Goal: Book appointment/travel/reservation

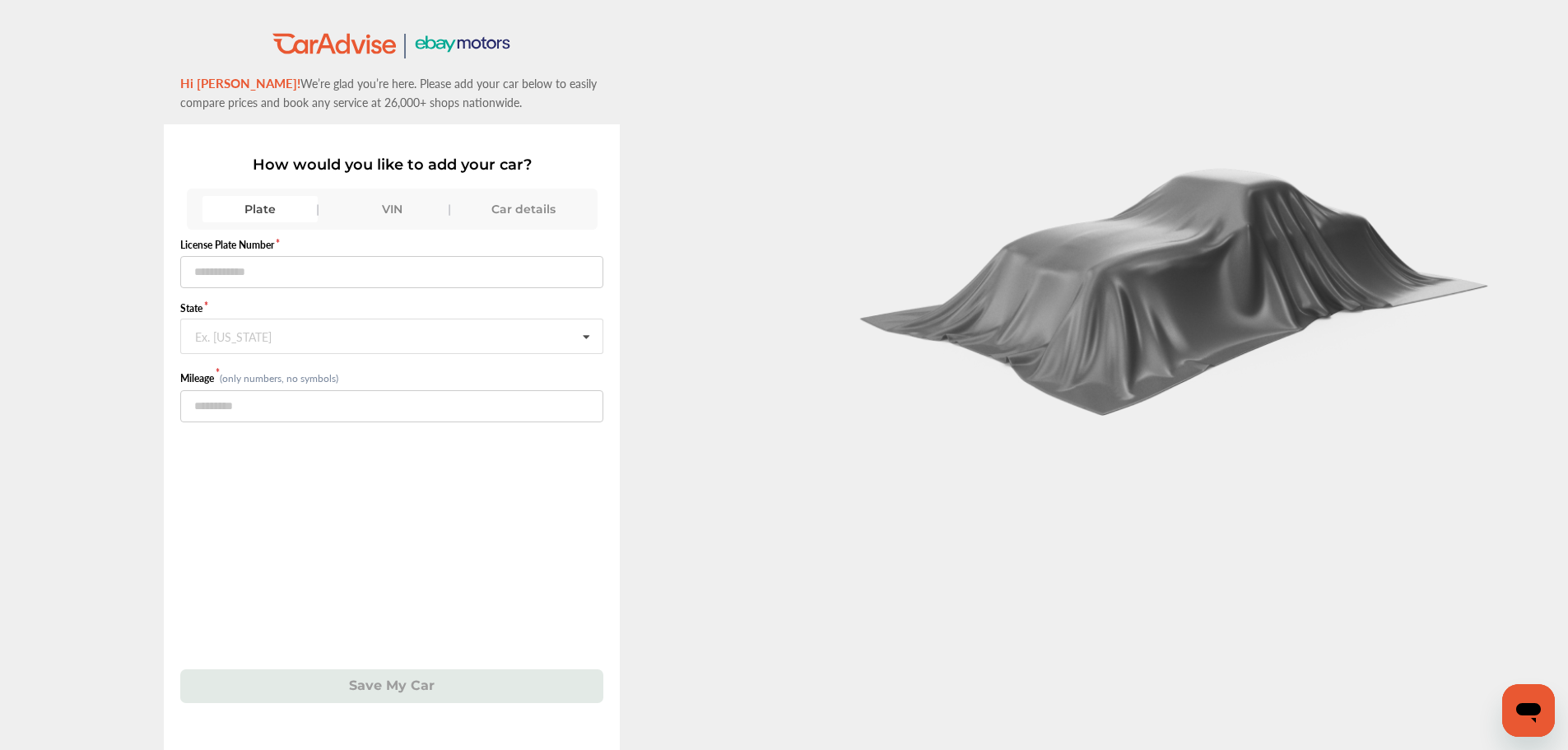
click at [379, 217] on div "VIN" at bounding box center [391, 208] width 115 height 26
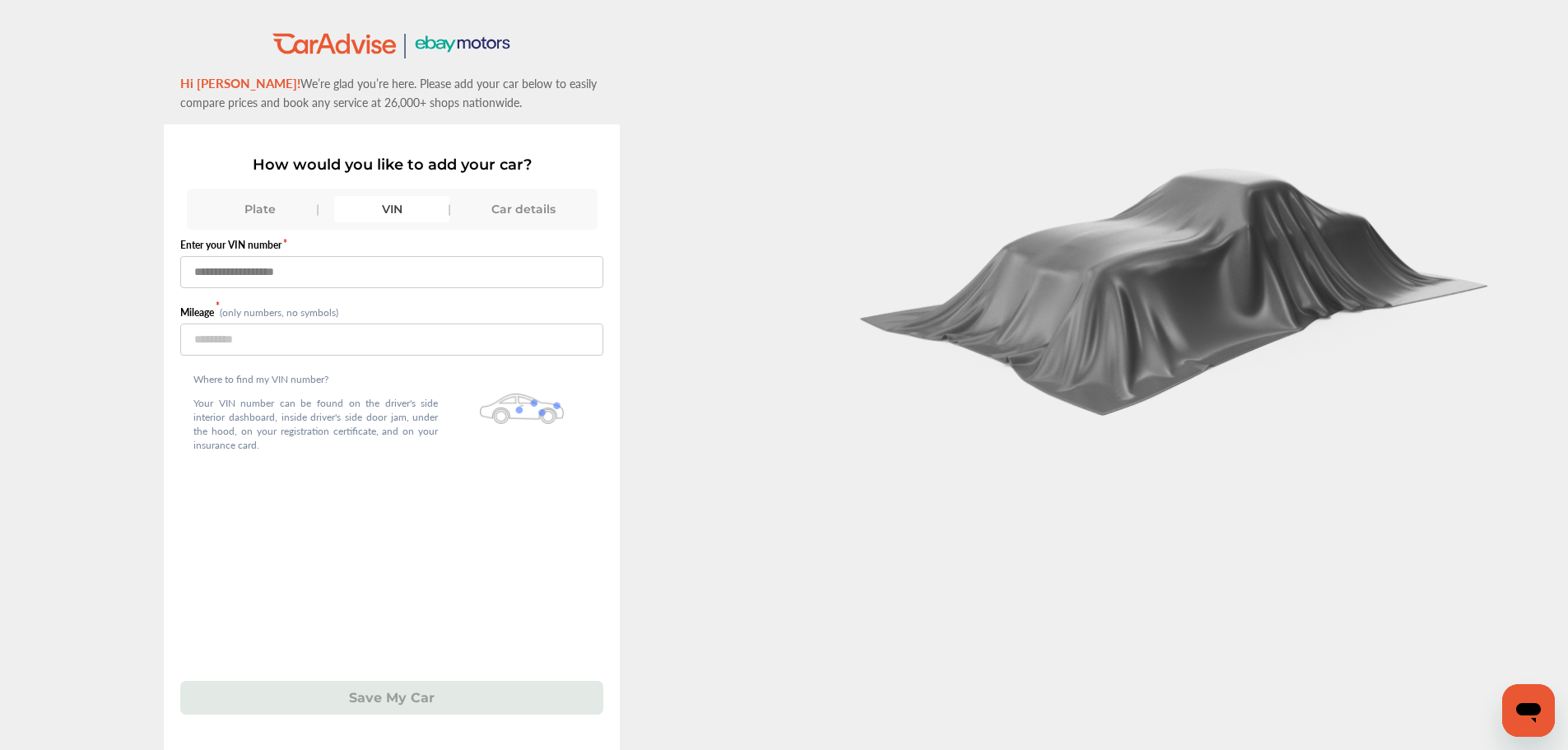
click at [359, 268] on input "text" at bounding box center [391, 272] width 423 height 32
paste input "**********"
type input "**********"
drag, startPoint x: 358, startPoint y: 362, endPoint x: 359, endPoint y: 352, distance: 10.0
click at [358, 362] on div "Where to find my VIN number? Your VIN number can be found on the driver's side …" at bounding box center [316, 414] width 271 height 119
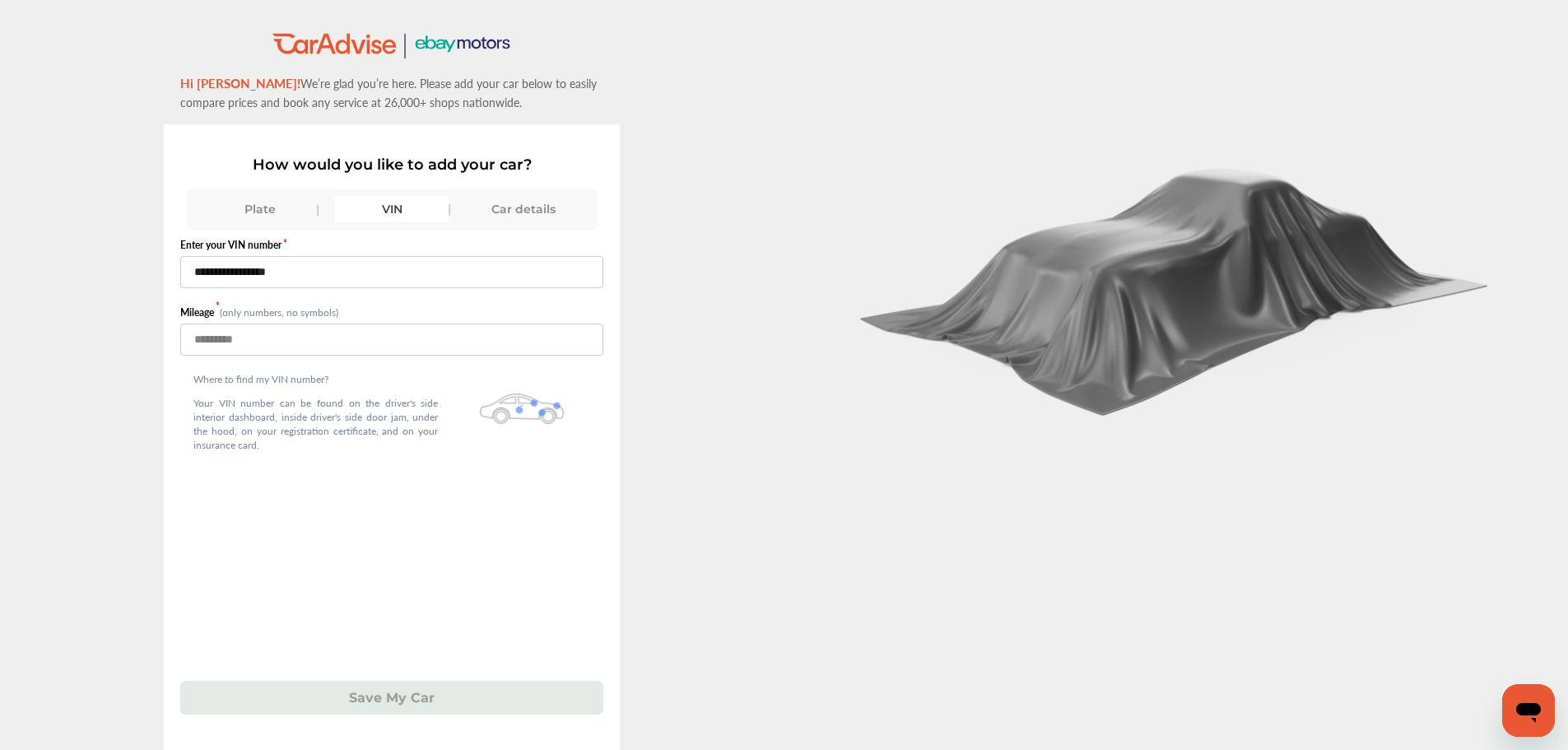
click at [359, 352] on input "number" at bounding box center [391, 339] width 423 height 32
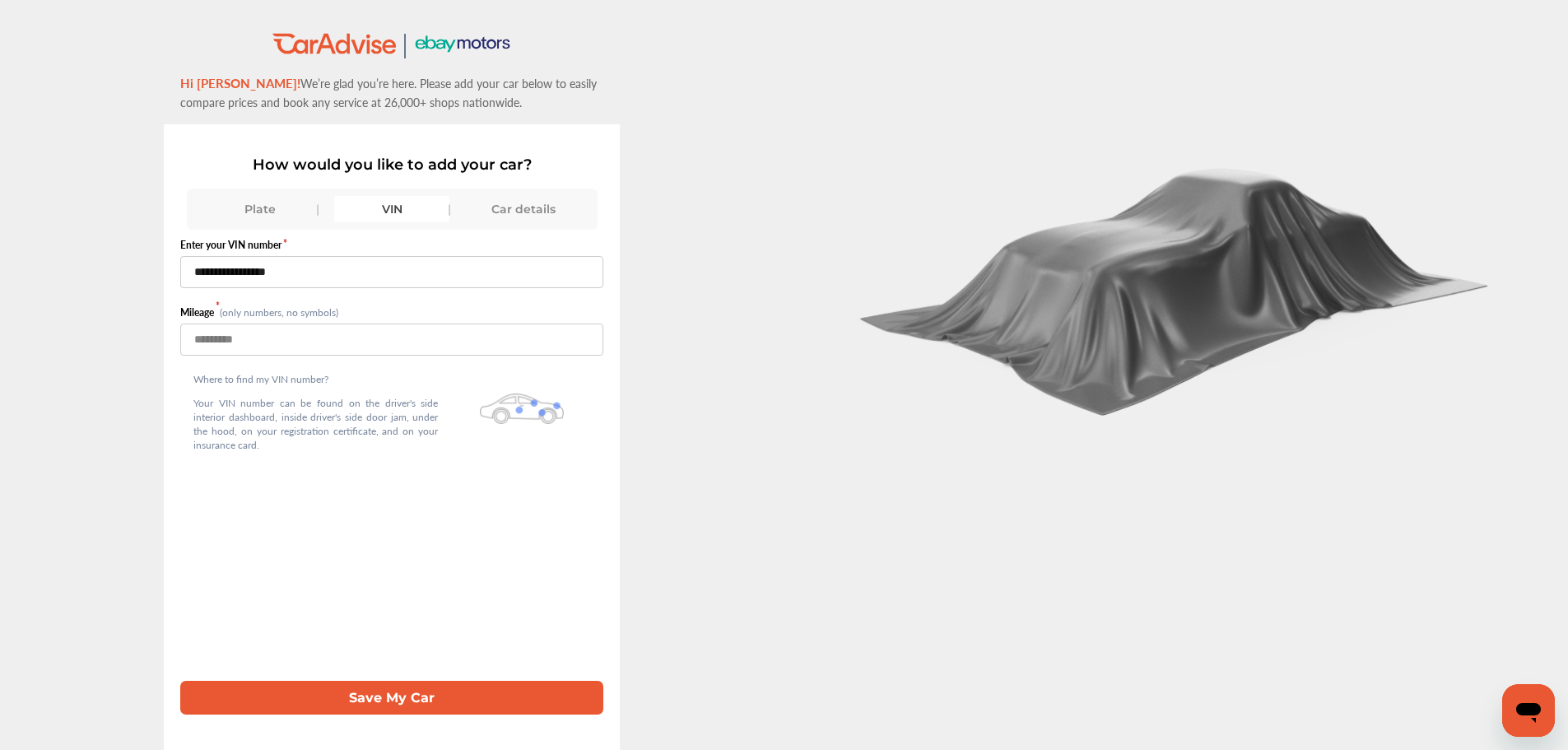
type input "***"
click at [348, 705] on button "Save My Car" at bounding box center [391, 697] width 423 height 34
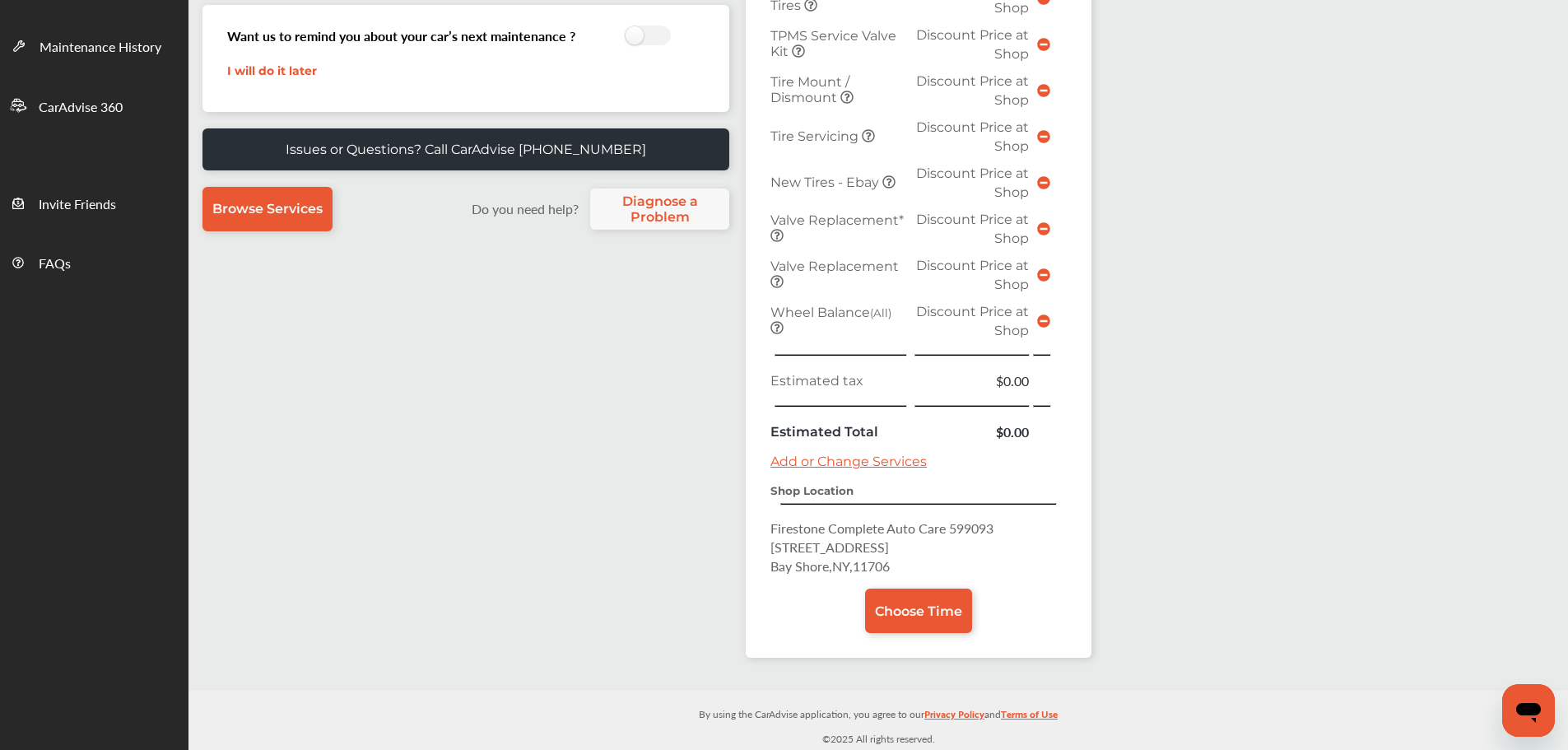
scroll to position [412, 0]
click at [874, 619] on link "Choose Time" at bounding box center [919, 611] width 107 height 45
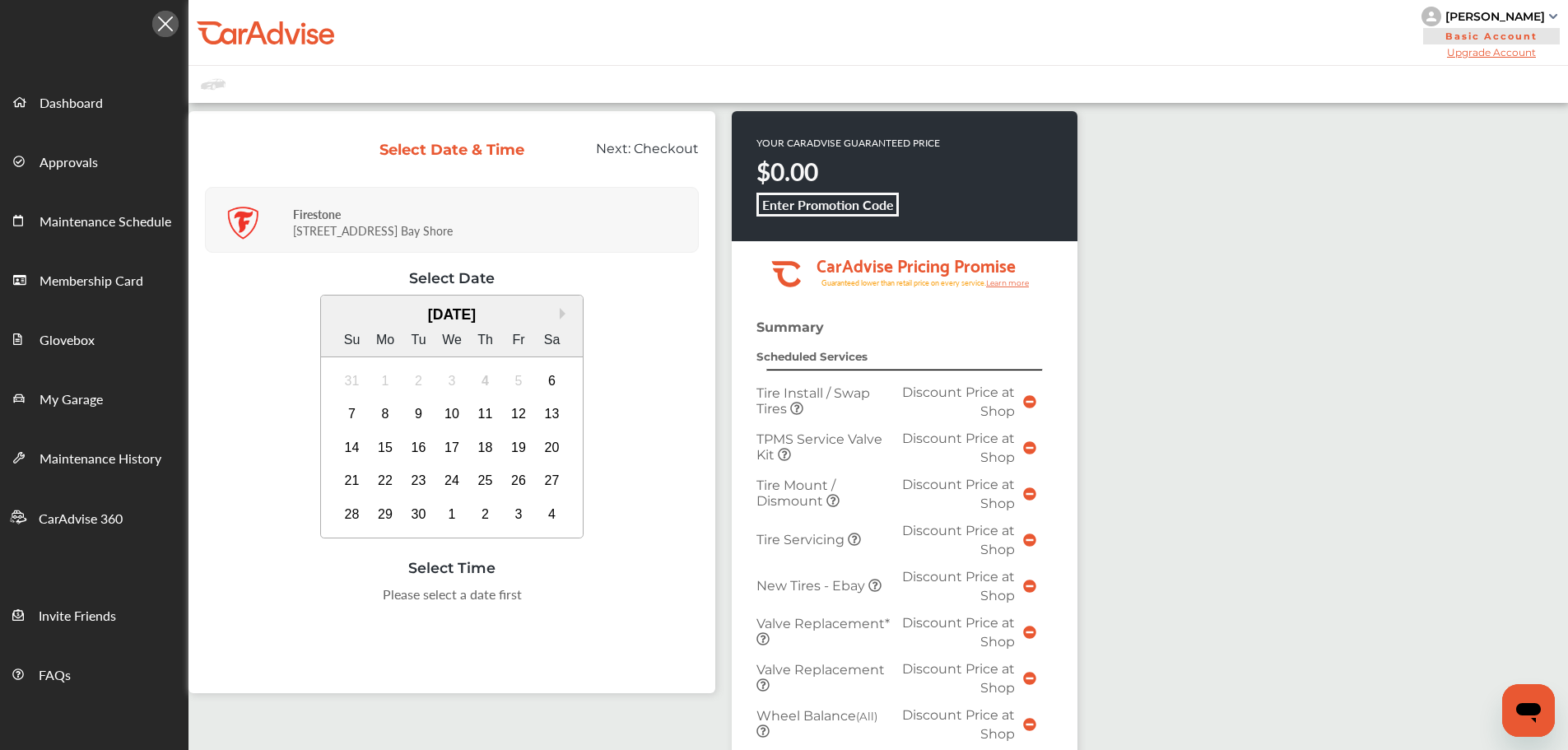
click at [451, 420] on div "10" at bounding box center [451, 413] width 26 height 26
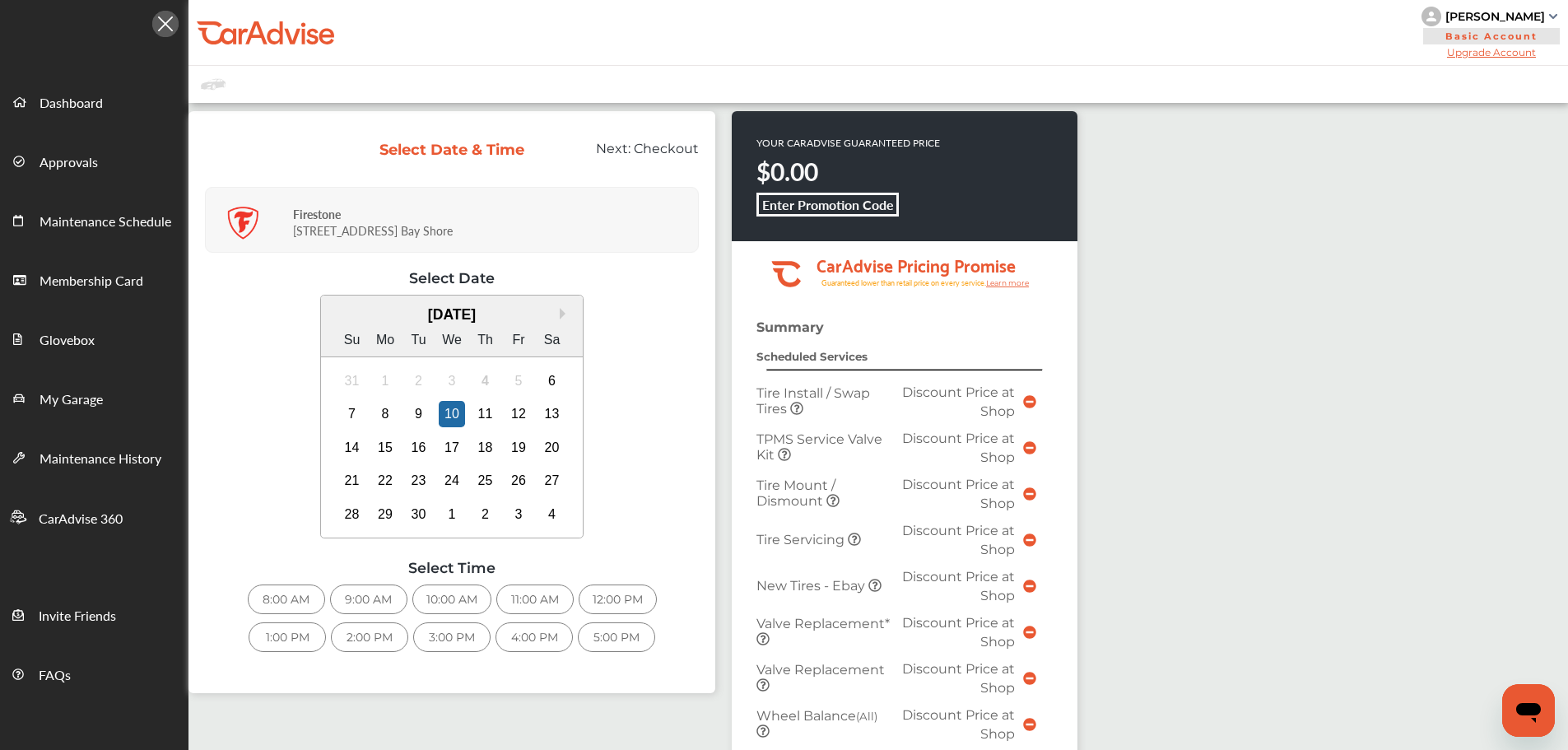
click at [299, 601] on div "8:00 AM" at bounding box center [286, 599] width 77 height 30
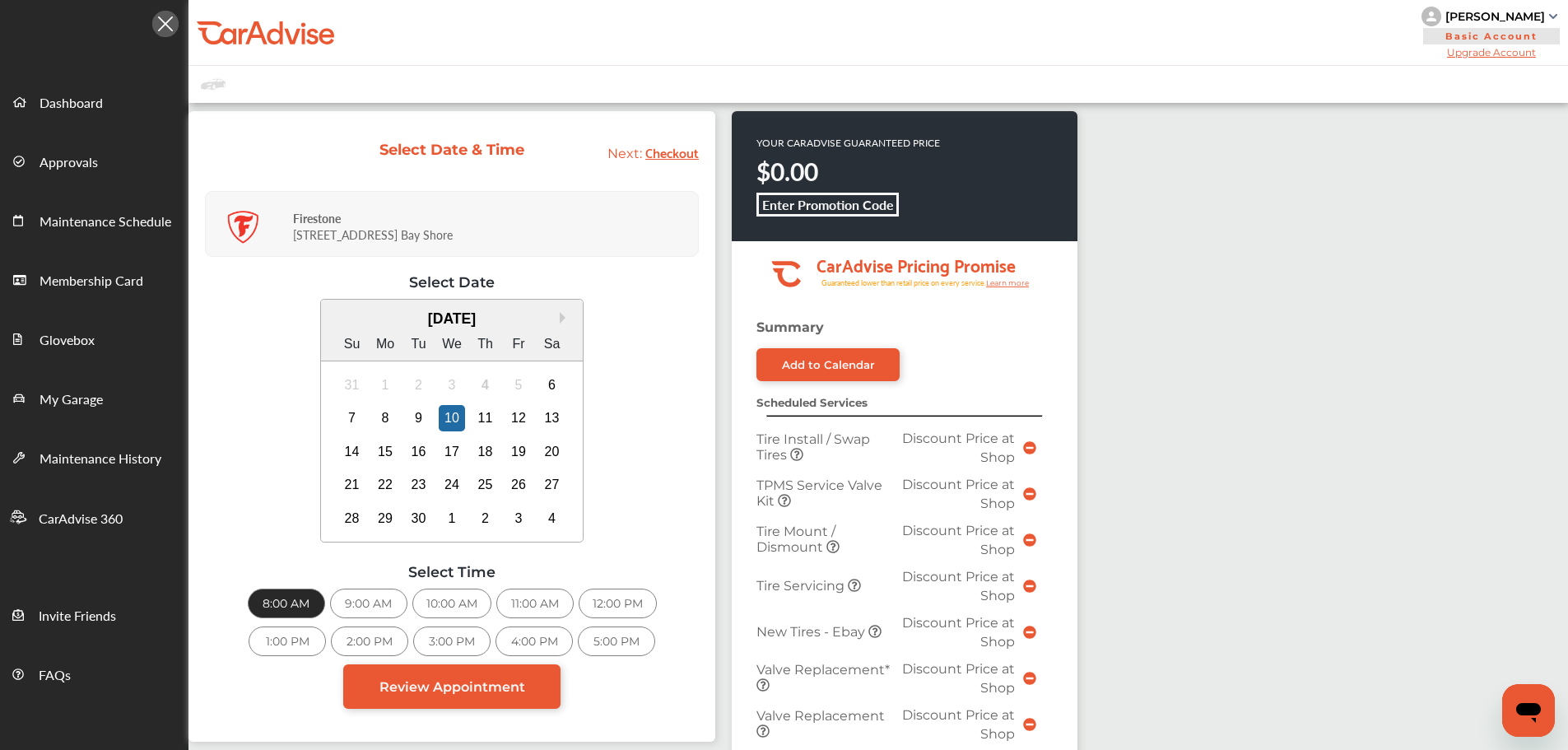
click at [536, 691] on link "Review Appointment" at bounding box center [452, 686] width 218 height 45
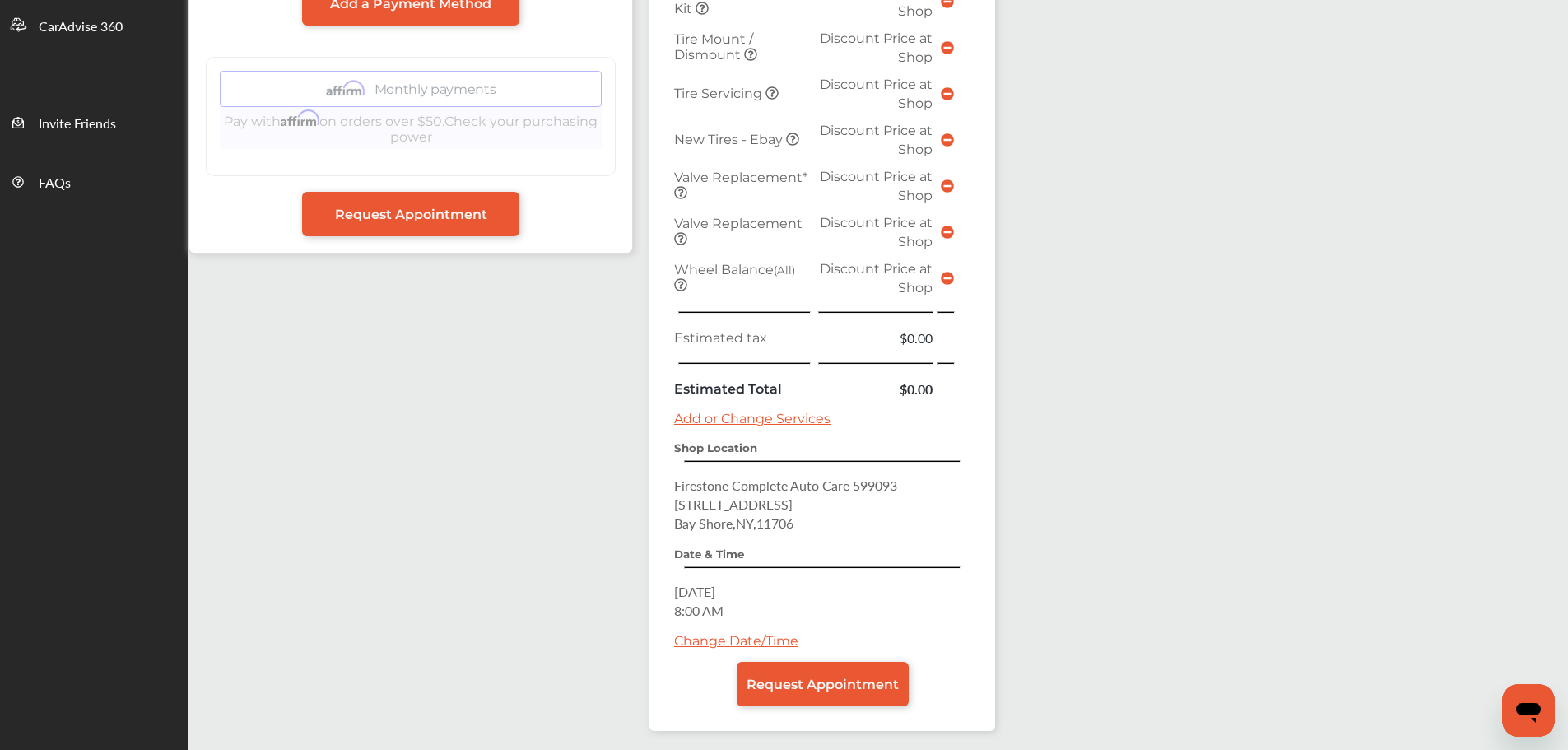
scroll to position [494, 0]
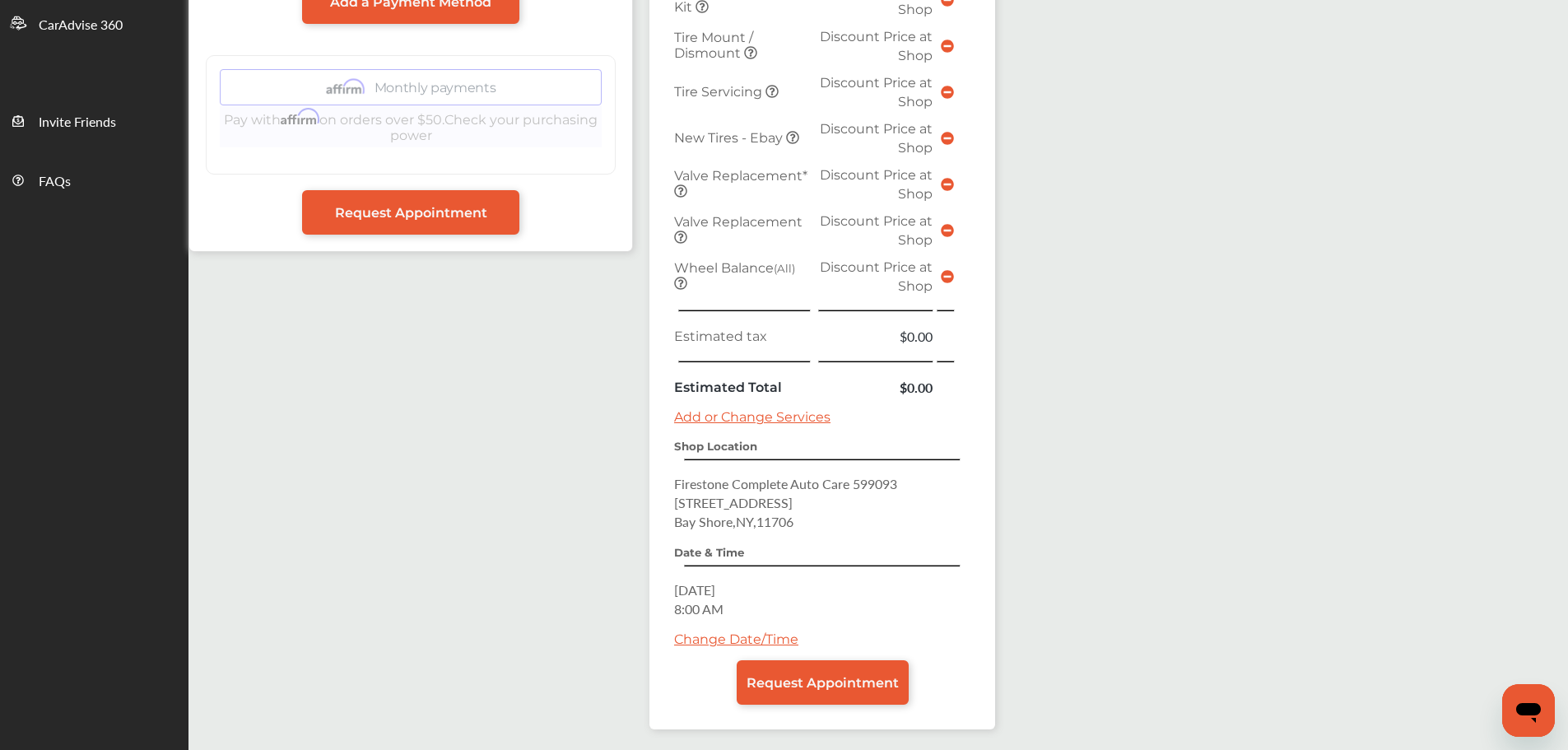
click at [790, 679] on span "Request Appointment" at bounding box center [822, 682] width 152 height 15
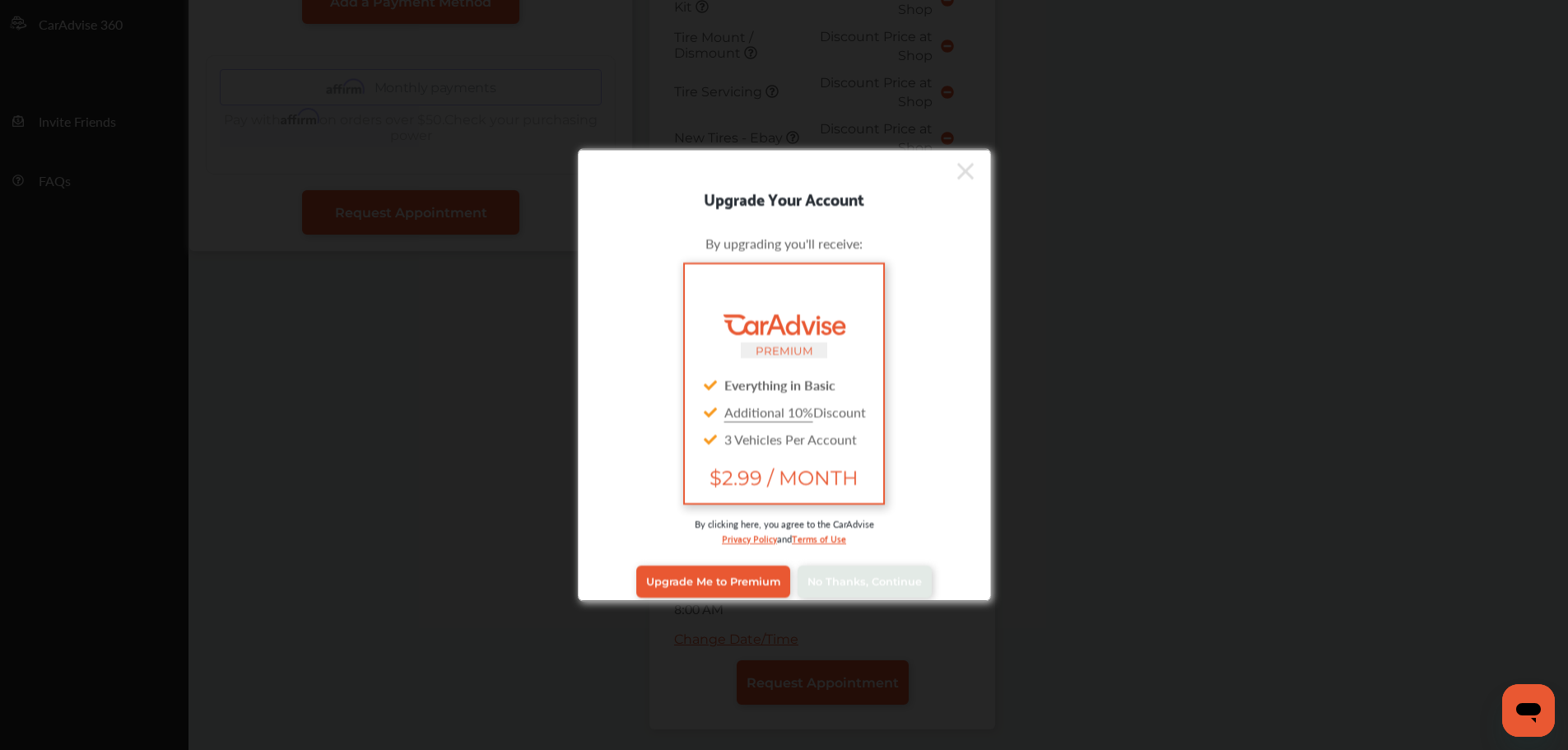
click at [828, 597] on div "Upgrade Me to Premium No Thanks, Continue" at bounding box center [784, 581] width 388 height 66
click at [828, 583] on span "No Thanks, Continue" at bounding box center [864, 582] width 114 height 13
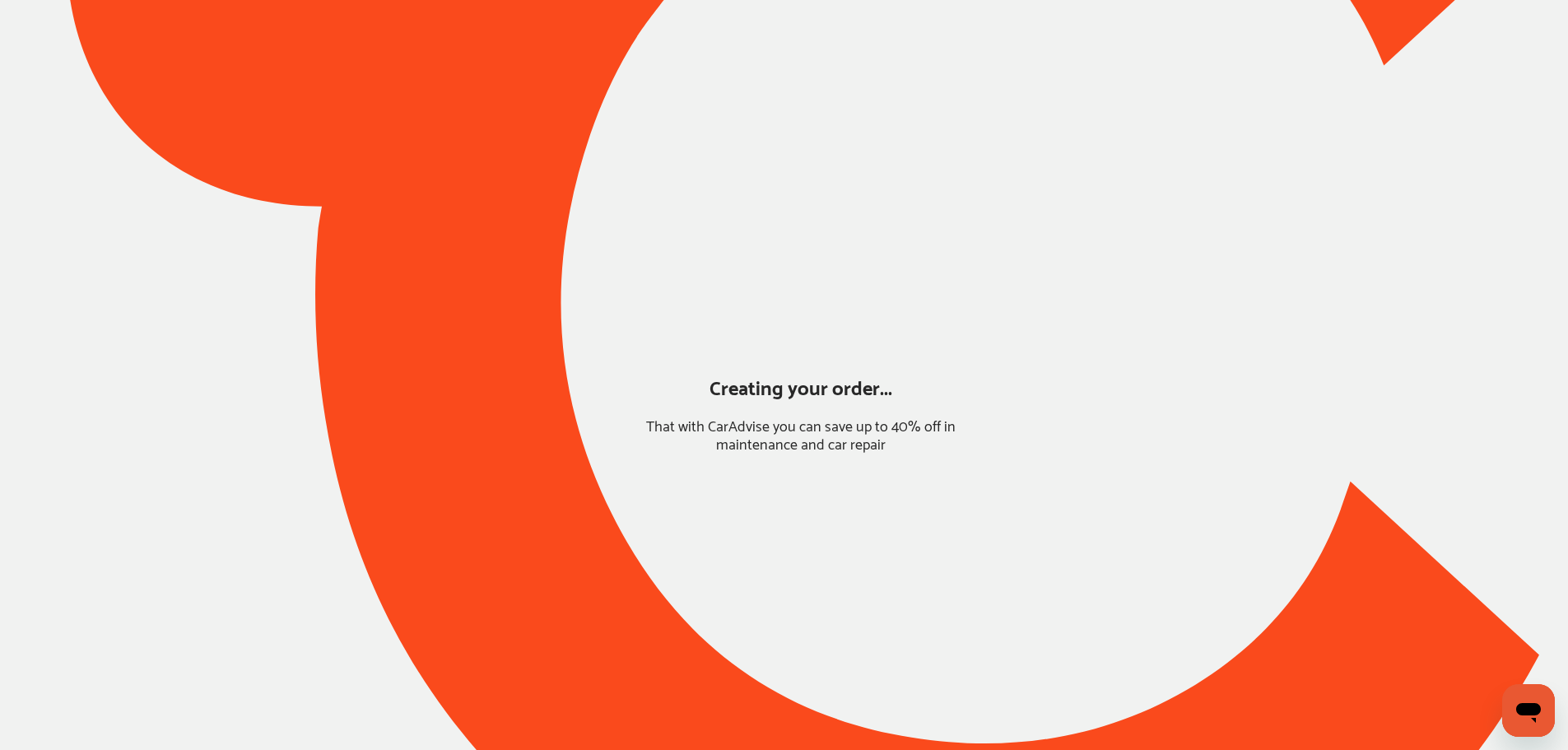
scroll to position [0, 0]
